Goal: Navigation & Orientation: Go to known website

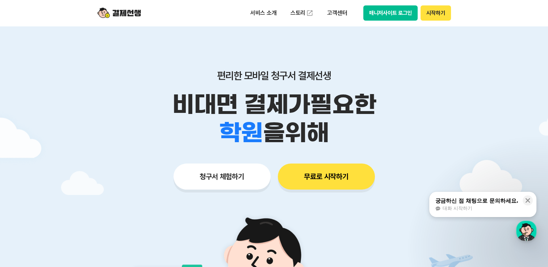
click at [372, 23] on div "서비스 소개 스토리 고객센터 매니저사이트 로그인 시작하기" at bounding box center [274, 13] width 371 height 26
click at [374, 18] on button "매니저사이트 로그인" at bounding box center [390, 12] width 55 height 15
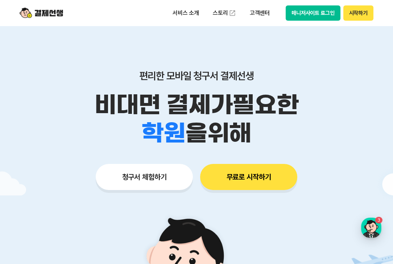
click at [302, 14] on button "매니저사이트 로그인" at bounding box center [313, 12] width 55 height 15
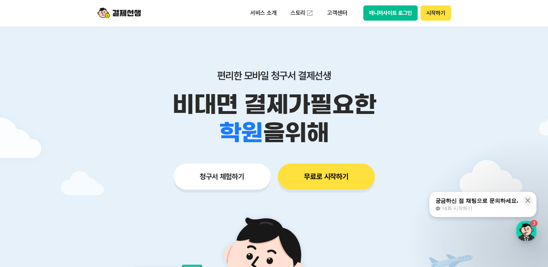
click at [377, 14] on button "매니저사이트 로그인" at bounding box center [390, 12] width 55 height 15
